Goal: Transaction & Acquisition: Subscribe to service/newsletter

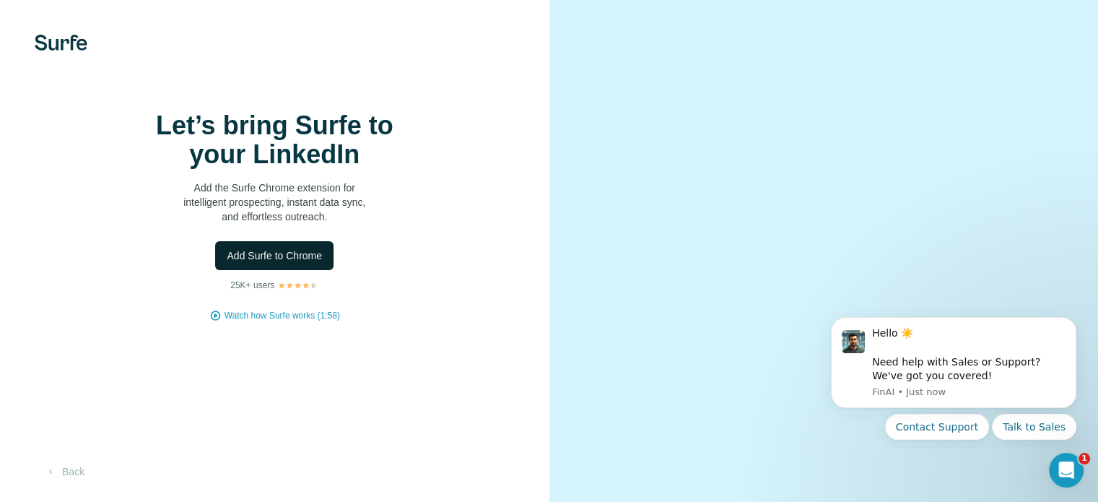
click at [311, 263] on span "Add Surfe to Chrome" at bounding box center [274, 255] width 95 height 14
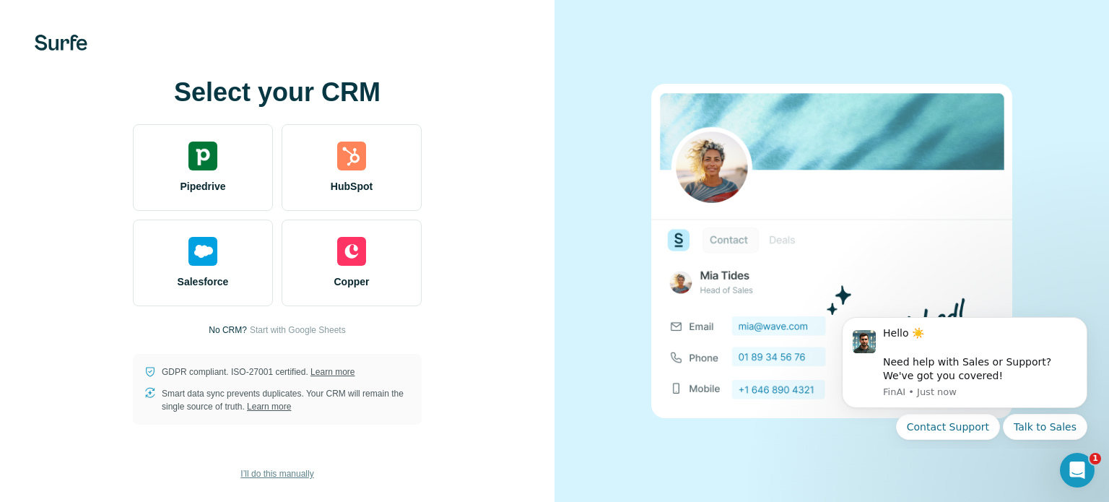
click at [303, 477] on span "I’ll do this manually" at bounding box center [276, 473] width 73 height 13
